Goal: Check status: Check status

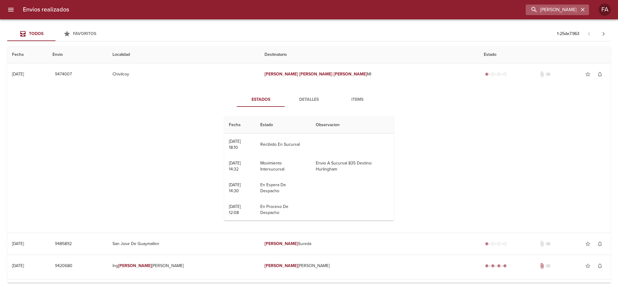
drag, startPoint x: 582, startPoint y: 9, endPoint x: 572, endPoint y: 9, distance: 10.3
click at [581, 9] on icon "button" at bounding box center [583, 10] width 6 height 6
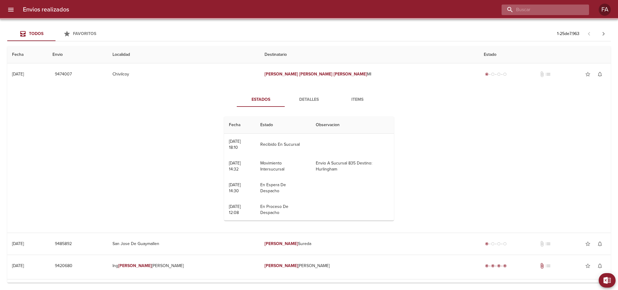
click at [570, 9] on input "buscar" at bounding box center [539, 10] width 77 height 11
paste input "[PERSON_NAME] [PERSON_NAME]"
type input "[PERSON_NAME] [PERSON_NAME]"
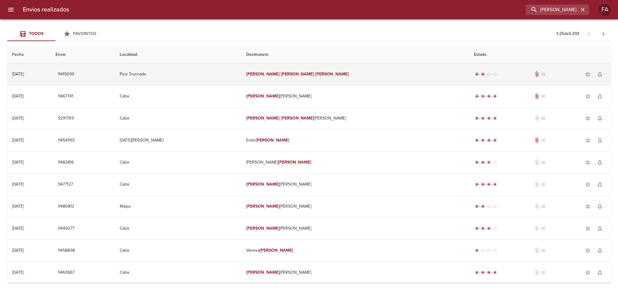
click at [374, 71] on td "[PERSON_NAME] [PERSON_NAME]" at bounding box center [355, 74] width 228 height 22
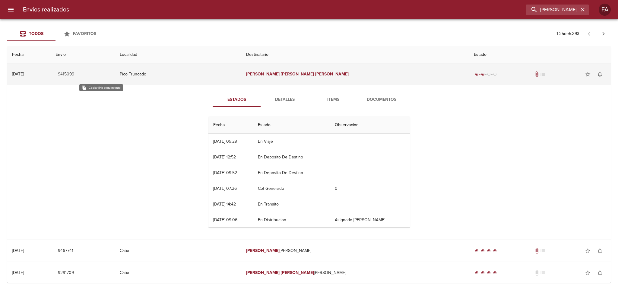
click at [74, 72] on span "9415099" at bounding box center [66, 75] width 16 height 8
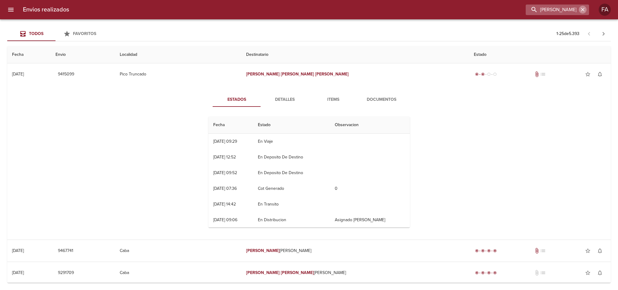
click at [583, 12] on icon "button" at bounding box center [583, 10] width 6 height 6
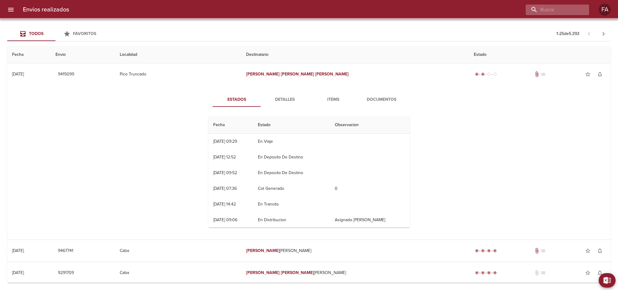
click at [581, 11] on div at bounding box center [557, 10] width 63 height 11
paste input "[PERSON_NAME] [PERSON_NAME]"
type input "[PERSON_NAME] [PERSON_NAME]"
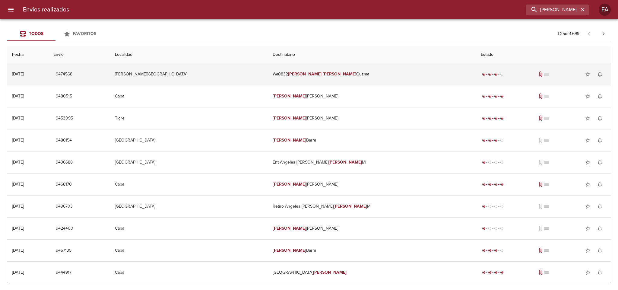
click at [250, 74] on td "[PERSON_NAME][GEOGRAPHIC_DATA]" at bounding box center [189, 74] width 158 height 22
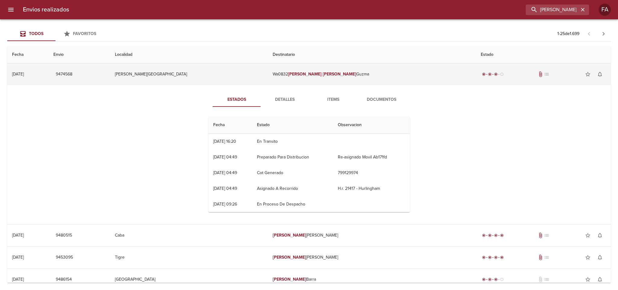
click at [251, 74] on td "[PERSON_NAME][GEOGRAPHIC_DATA]" at bounding box center [189, 74] width 158 height 22
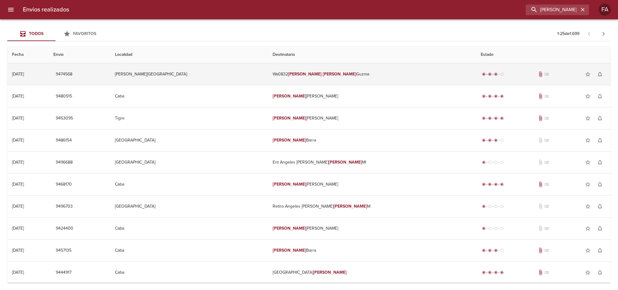
click at [251, 74] on td "[PERSON_NAME][GEOGRAPHIC_DATA]" at bounding box center [189, 74] width 158 height 22
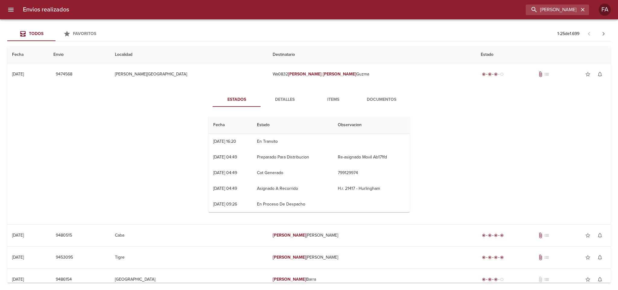
click at [291, 100] on span "Detalles" at bounding box center [284, 100] width 41 height 8
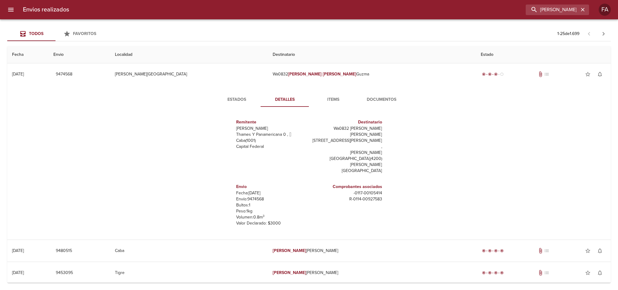
click at [229, 99] on span "Estados" at bounding box center [236, 100] width 41 height 8
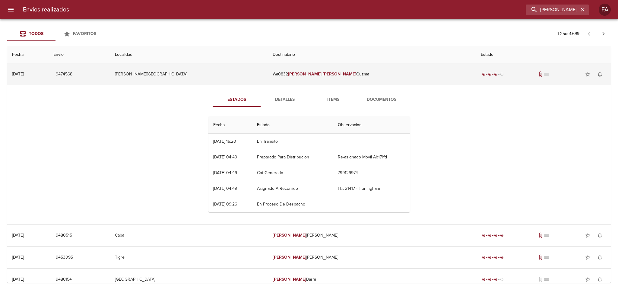
click at [106, 73] on td "9474568" at bounding box center [80, 74] width 62 height 22
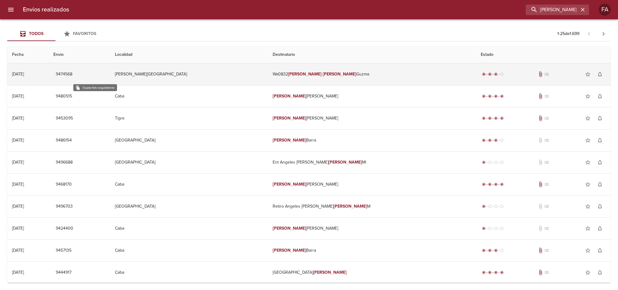
click at [72, 73] on span "9474568" at bounding box center [64, 75] width 17 height 8
